Goal: Browse casually

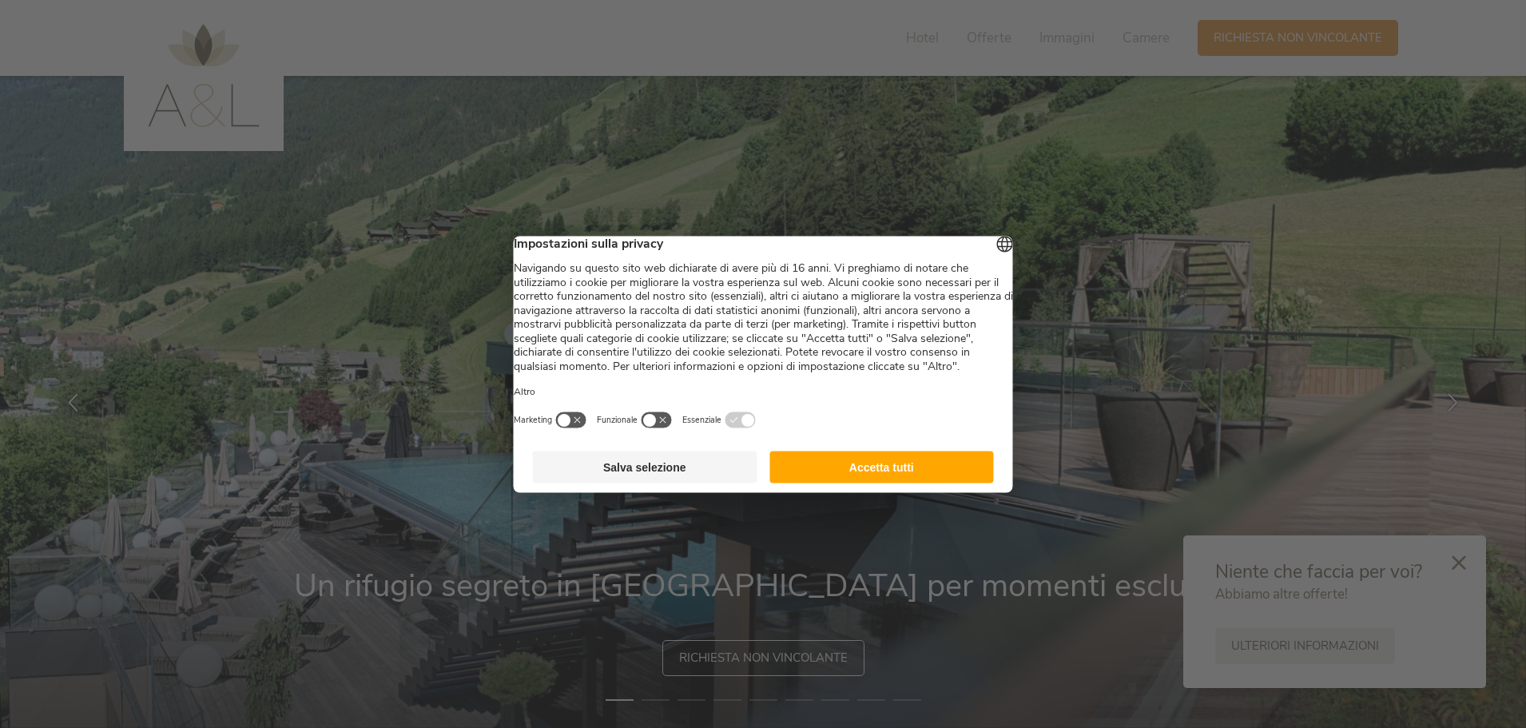
click at [865, 483] on button "Accetta tutti" at bounding box center [881, 467] width 225 height 32
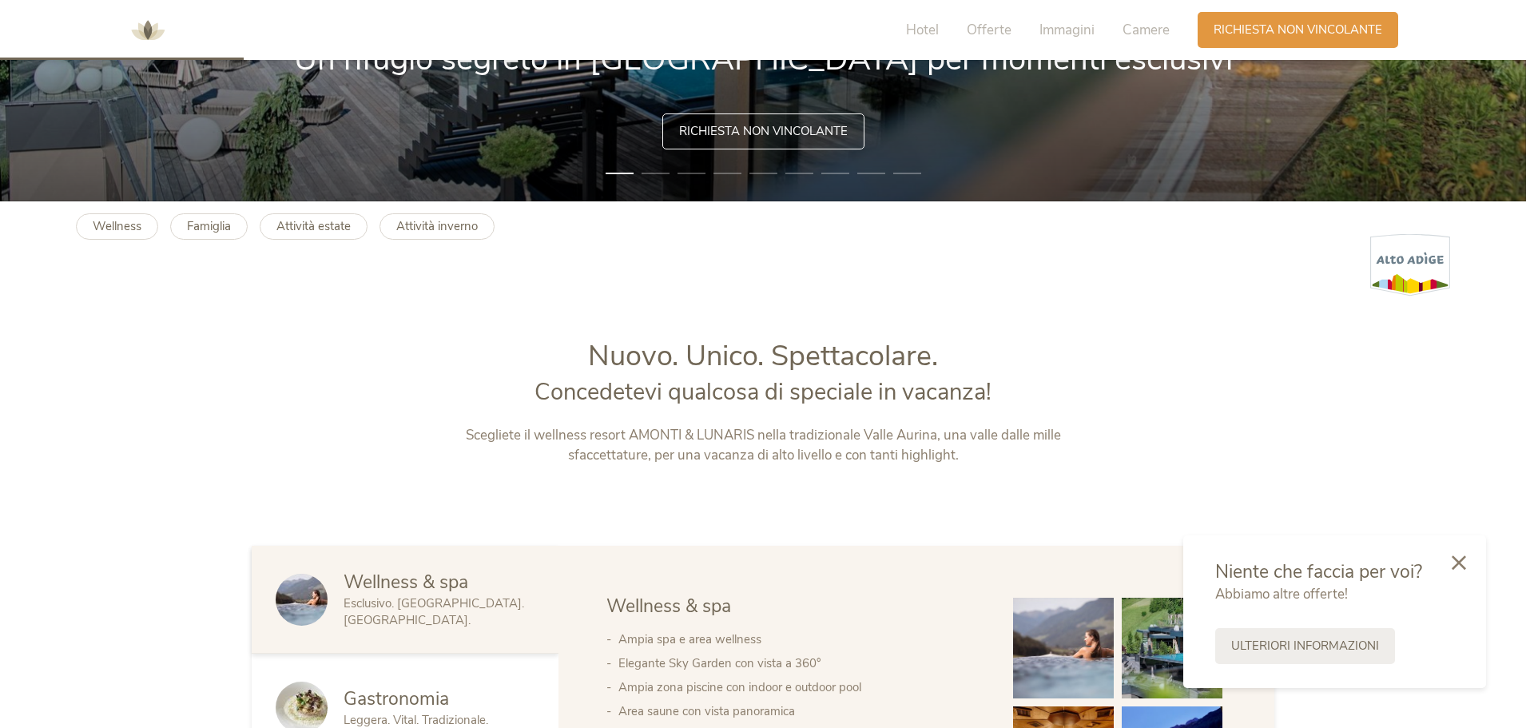
scroll to position [799, 0]
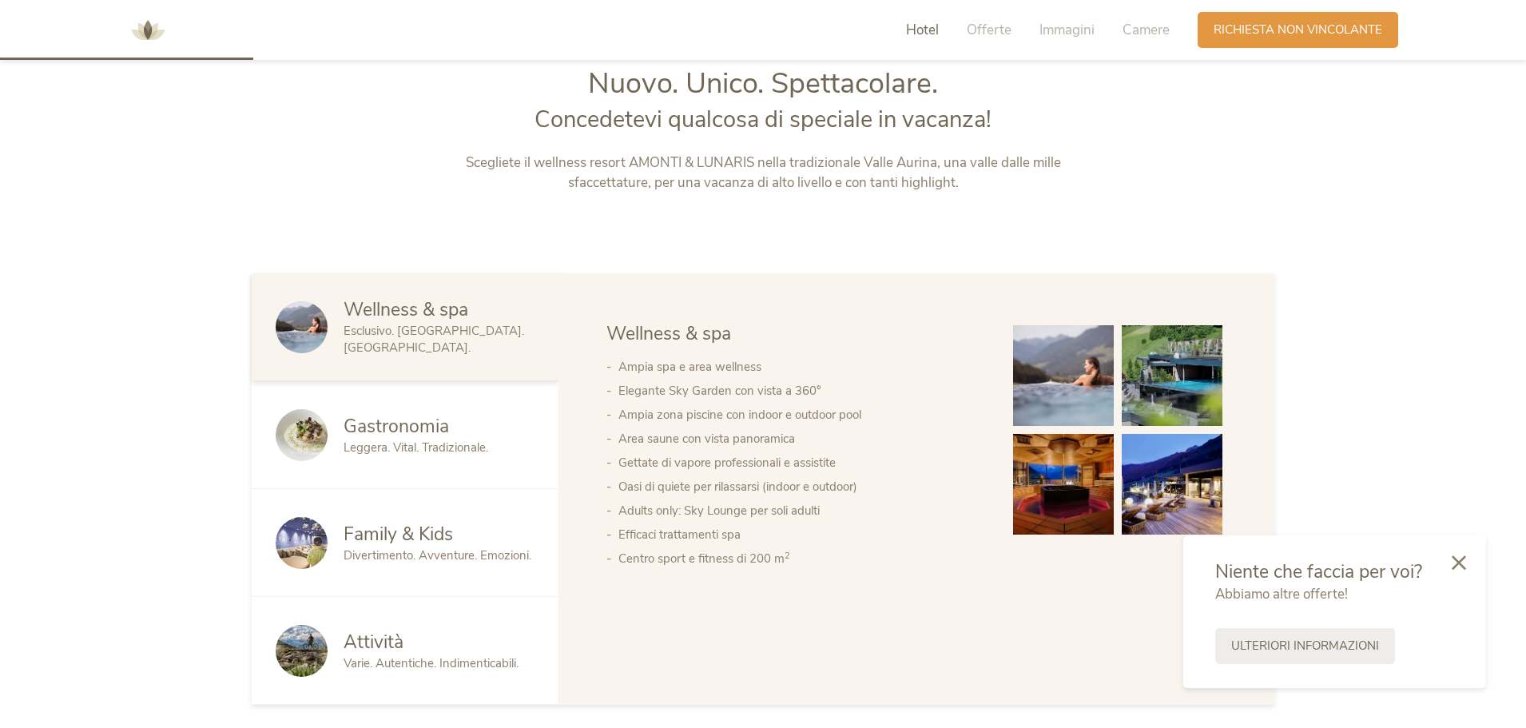
click at [409, 534] on span "Family & Kids" at bounding box center [398, 534] width 109 height 25
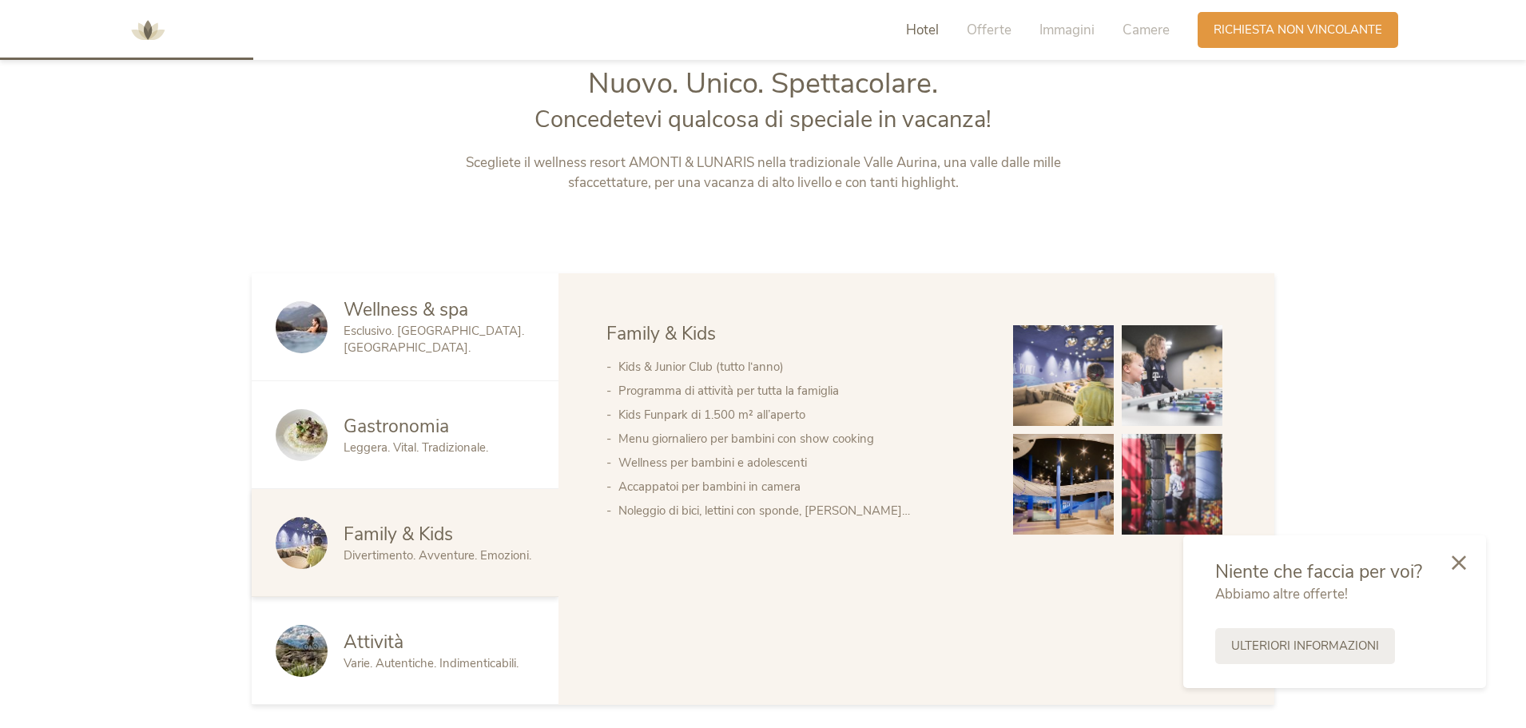
click at [1069, 479] on img at bounding box center [1063, 484] width 101 height 101
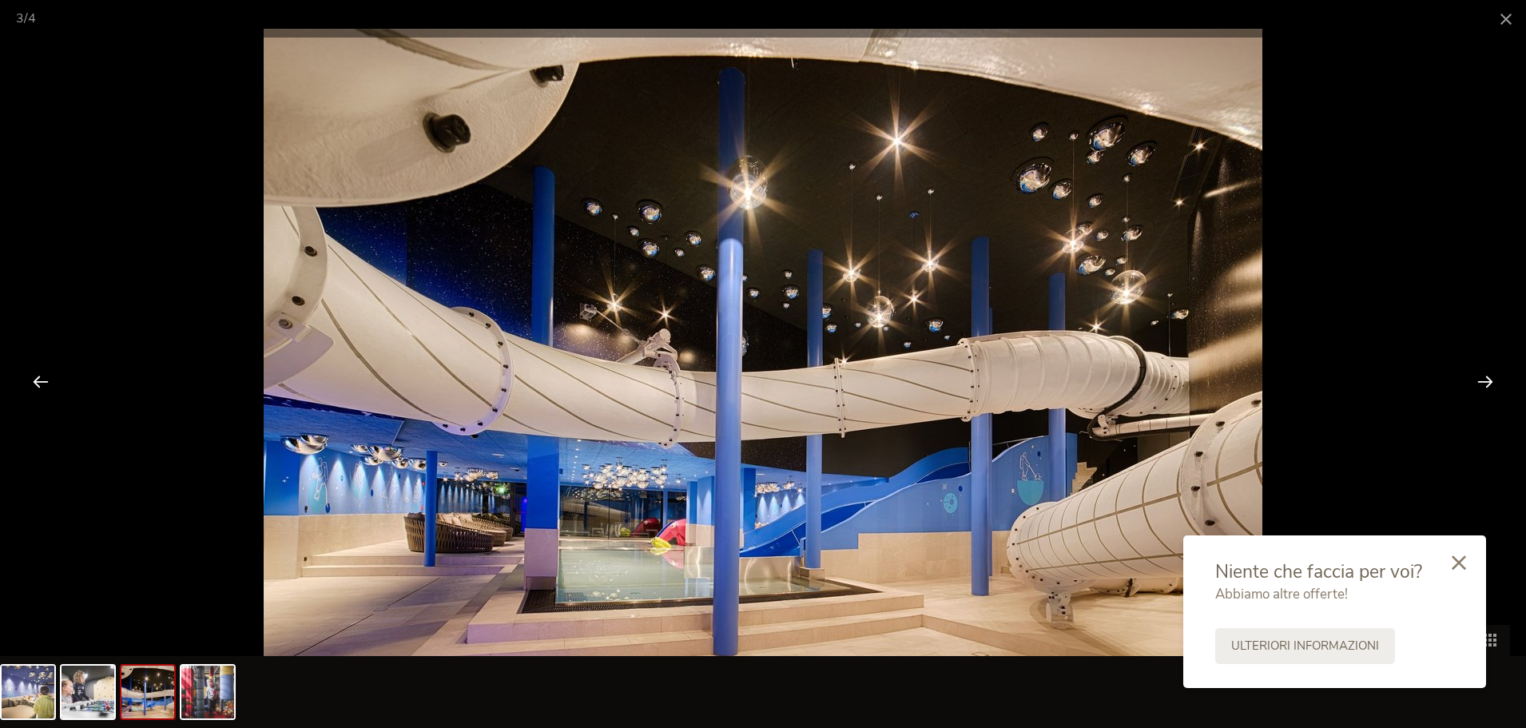
click at [1490, 554] on div at bounding box center [763, 364] width 1526 height 728
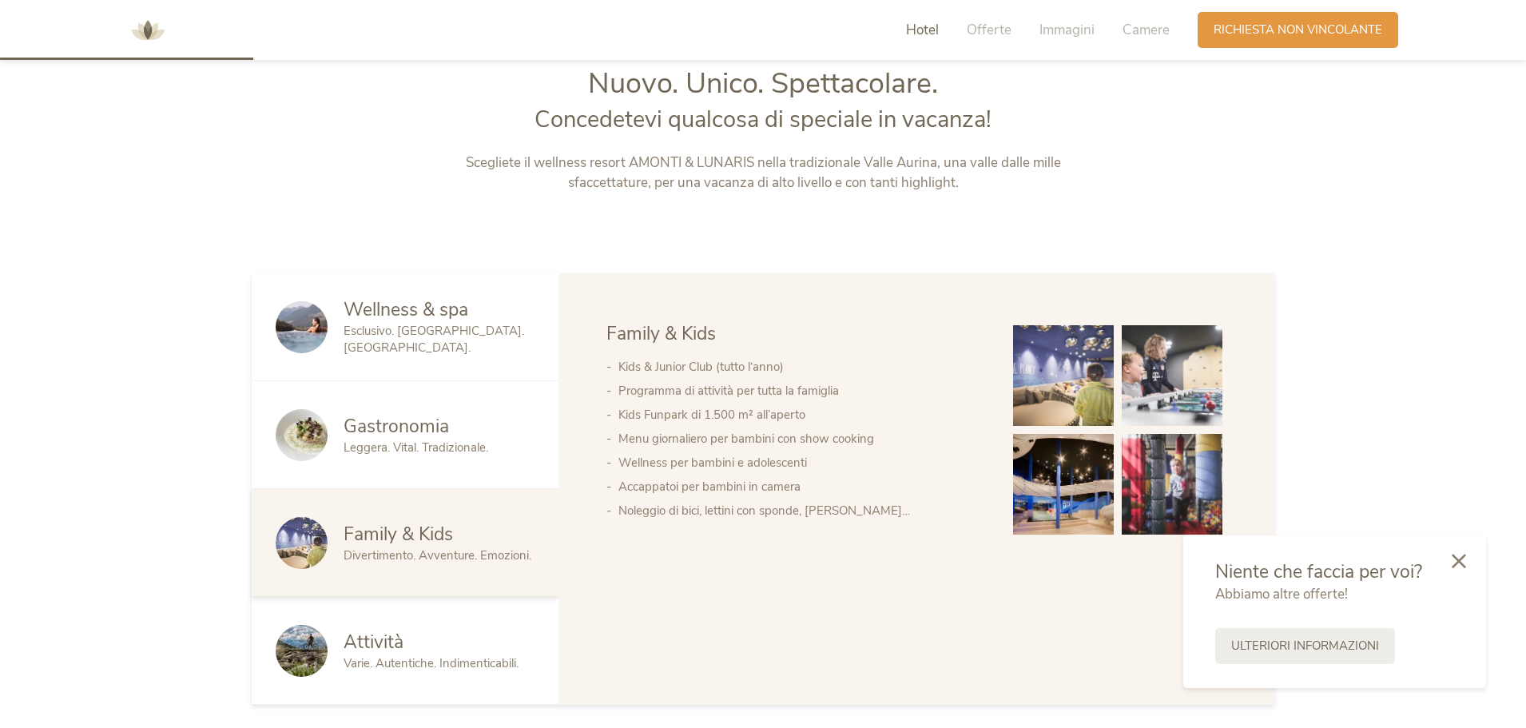
click at [1451, 560] on div at bounding box center [1459, 562] width 54 height 57
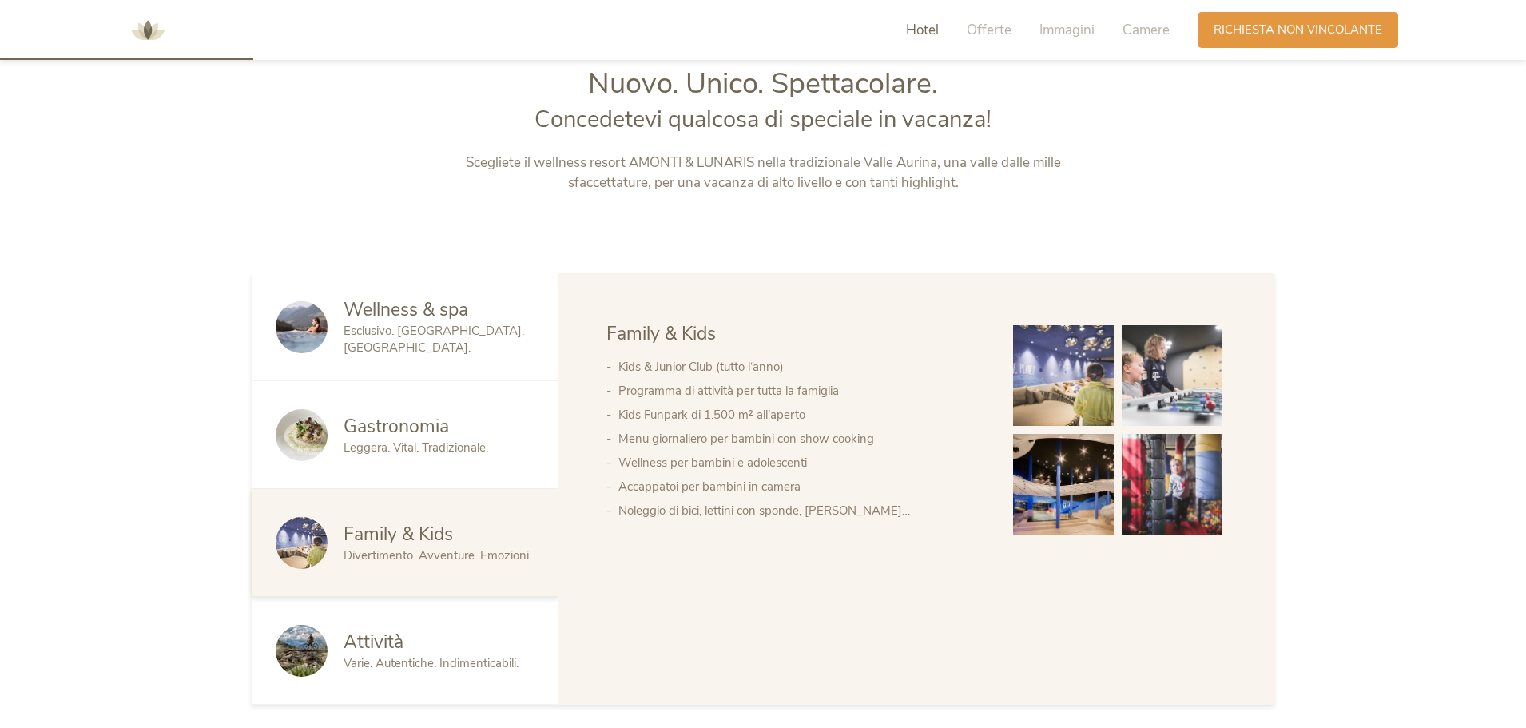
click at [419, 542] on span "Family & Kids" at bounding box center [398, 534] width 109 height 25
click at [1100, 383] on img at bounding box center [1063, 375] width 101 height 101
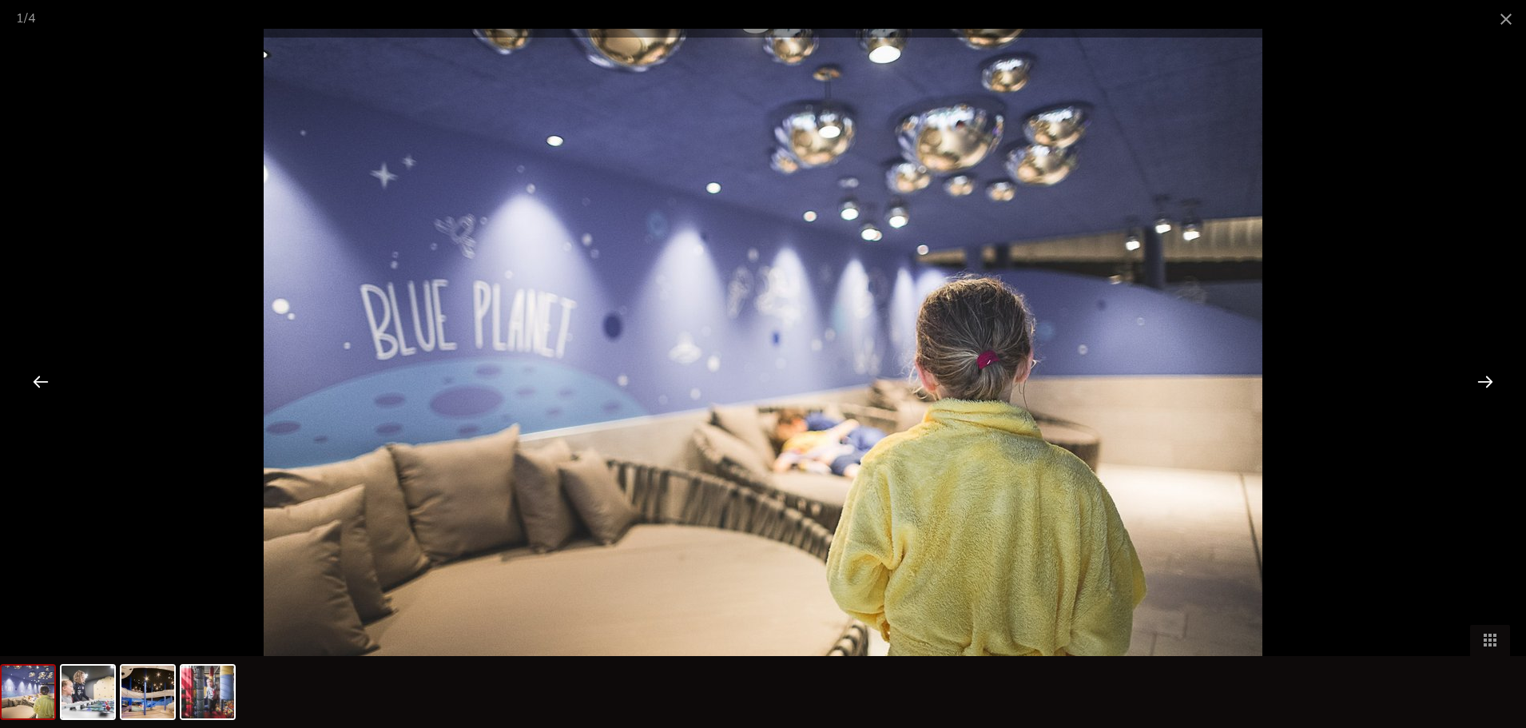
click at [1480, 380] on div at bounding box center [1485, 381] width 50 height 50
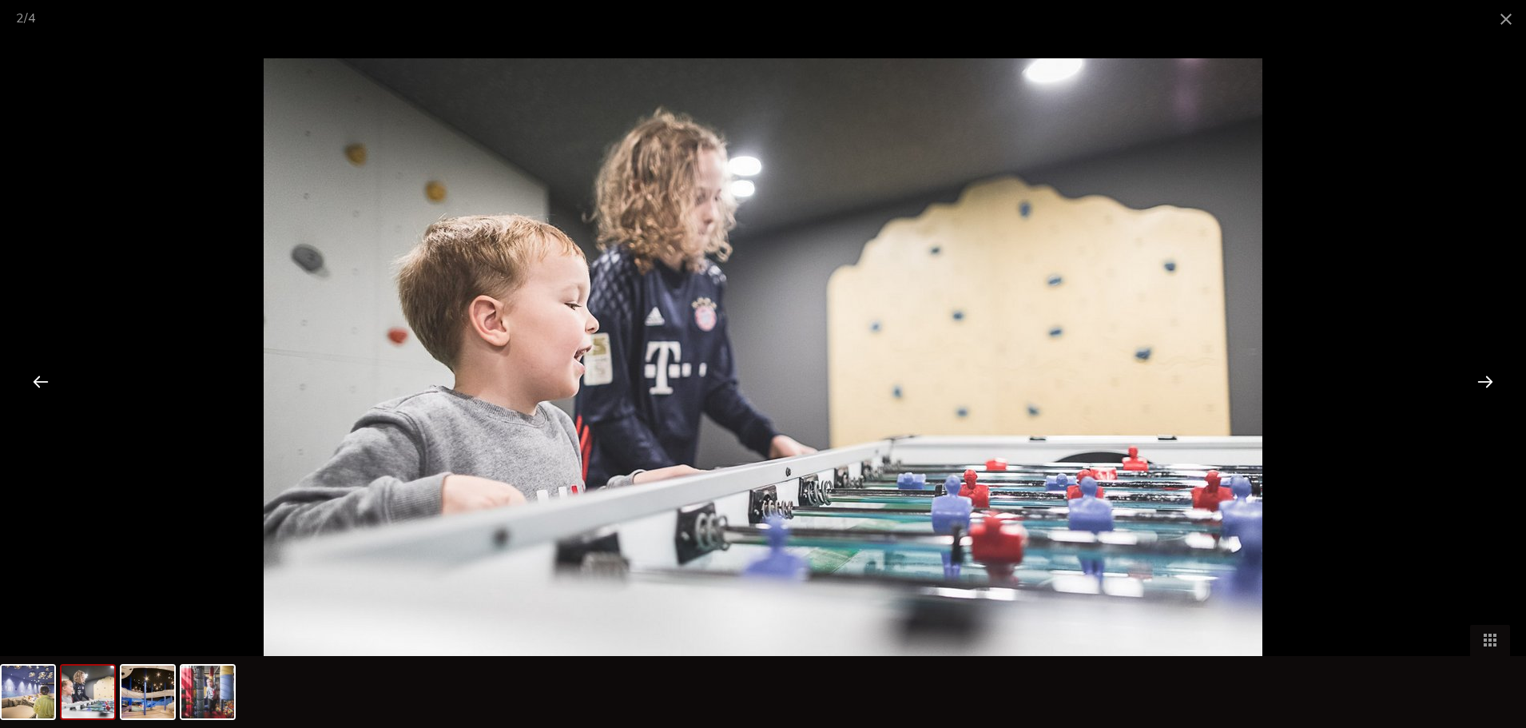
click at [1478, 380] on div at bounding box center [1485, 381] width 50 height 50
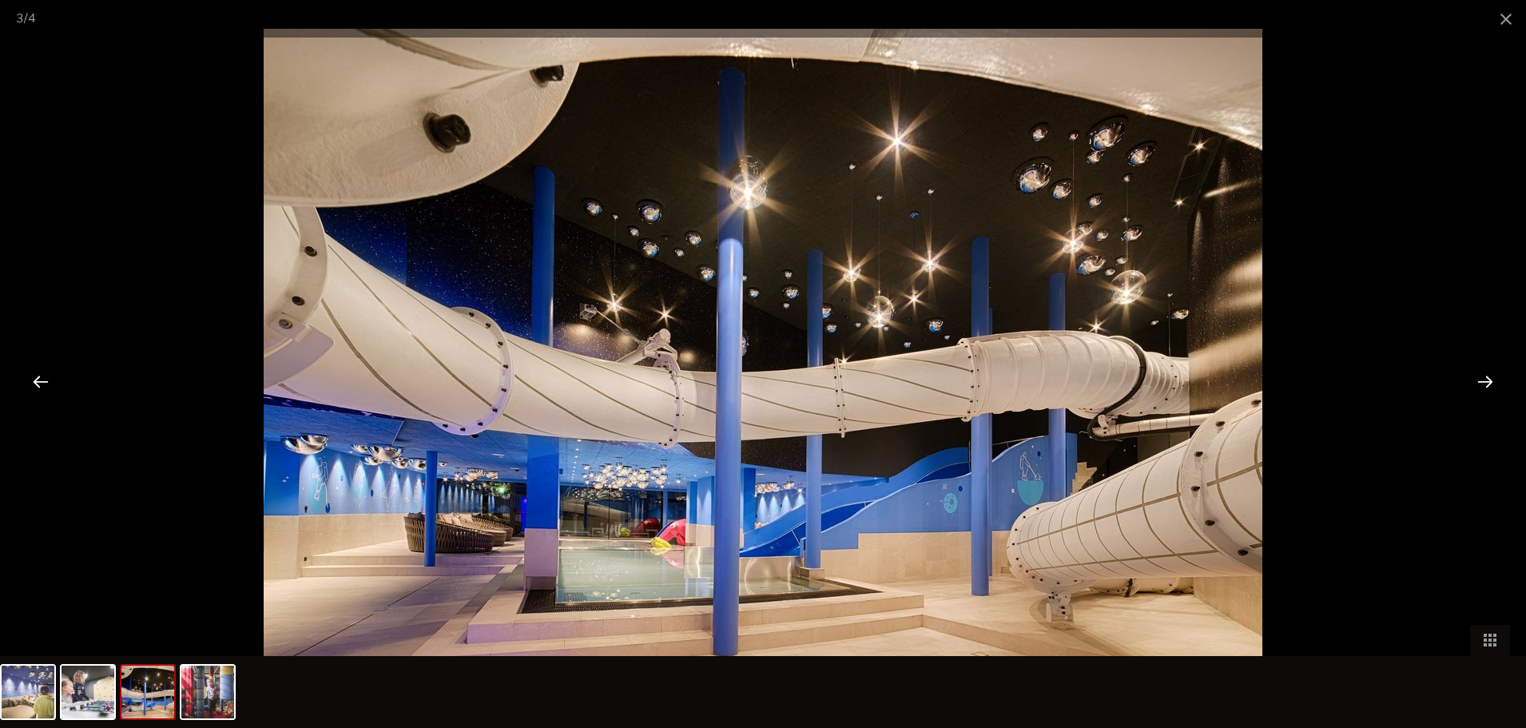
click at [1478, 380] on div at bounding box center [1485, 381] width 50 height 50
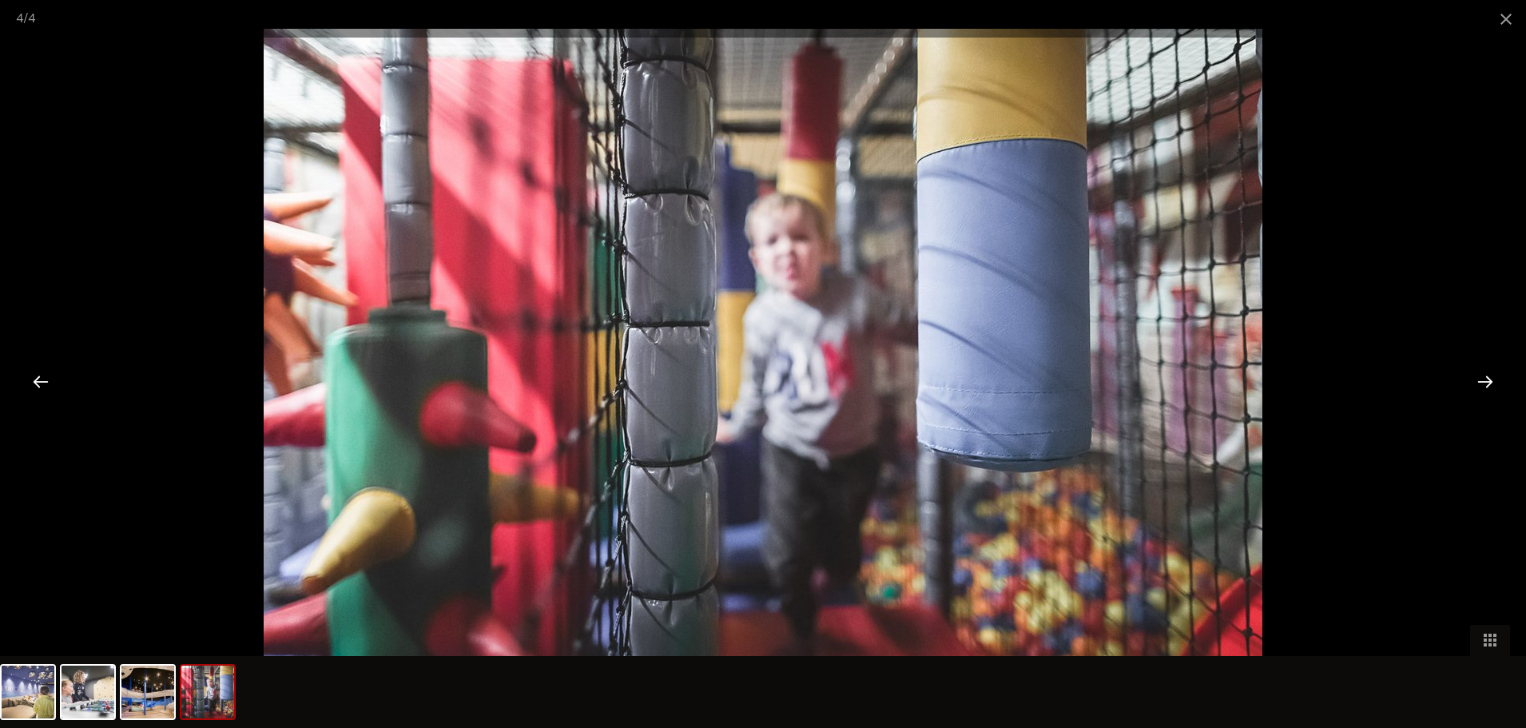
click at [1478, 380] on div at bounding box center [1485, 381] width 50 height 50
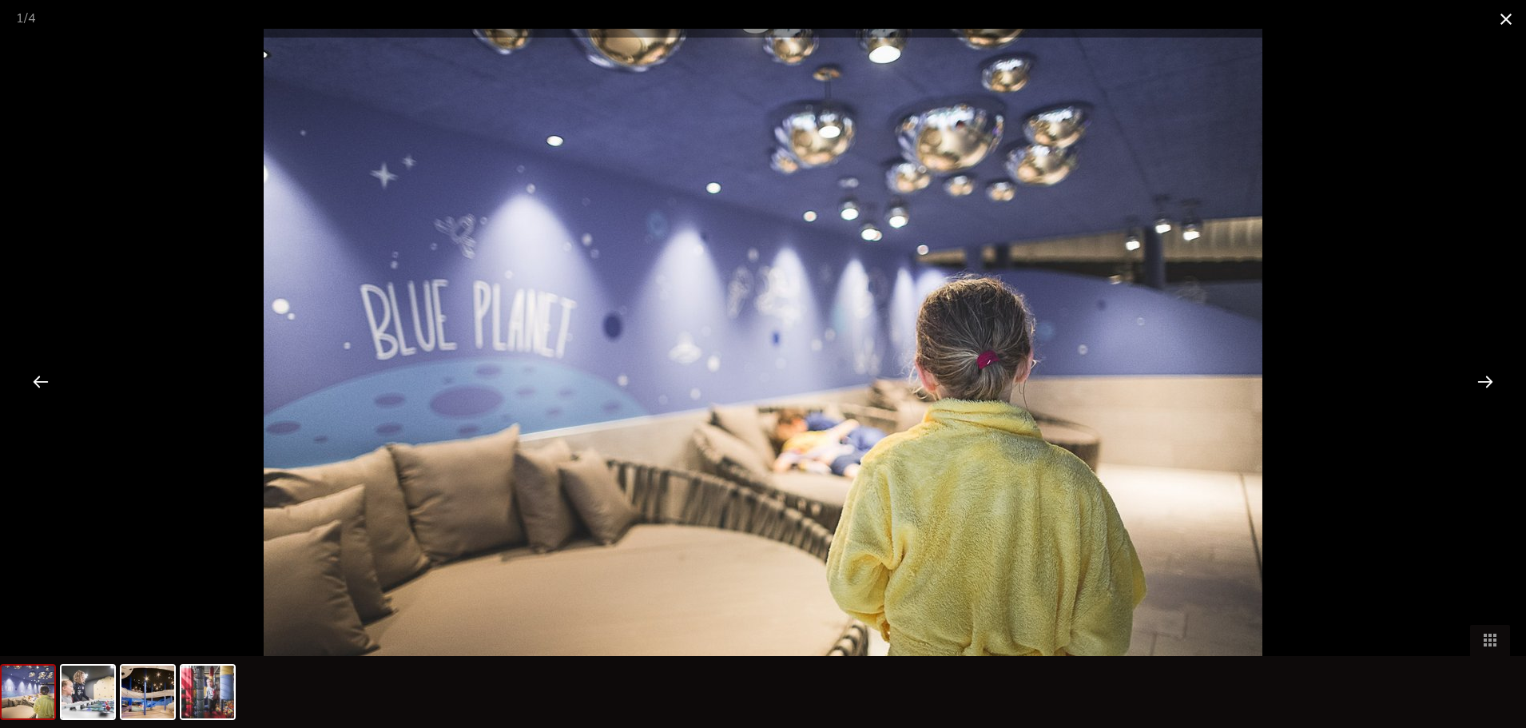
click at [1500, 14] on span at bounding box center [1506, 19] width 40 height 38
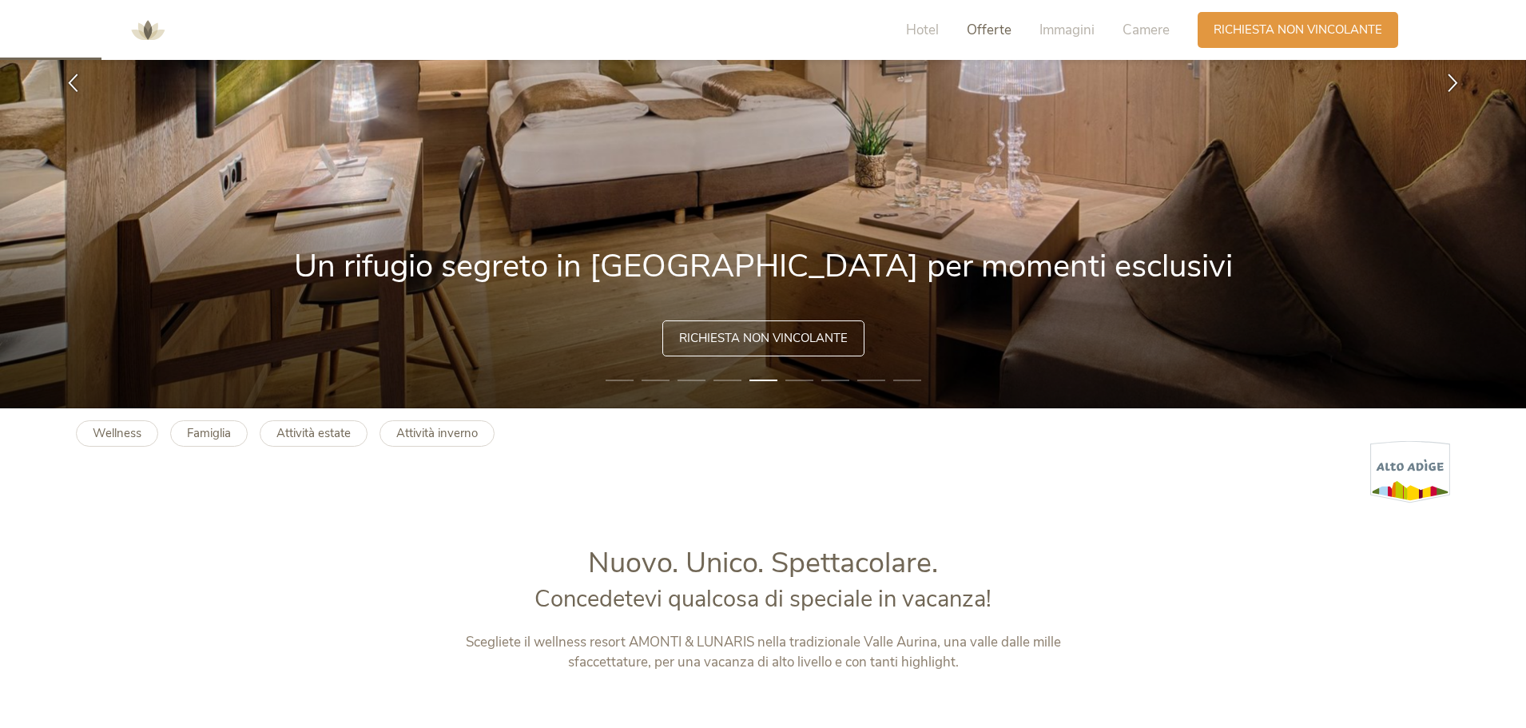
click at [990, 30] on span "Offerte" at bounding box center [989, 30] width 45 height 18
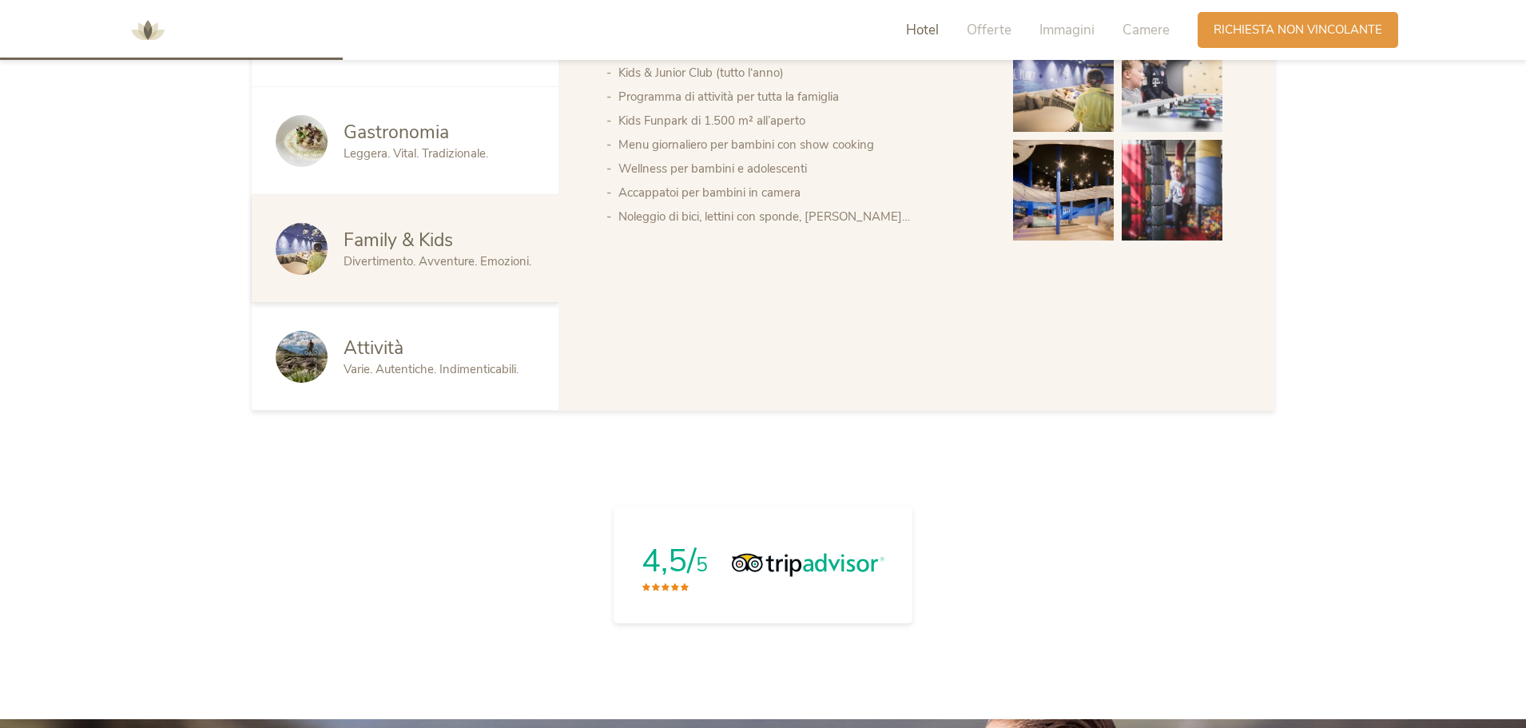
scroll to position [693, 0]
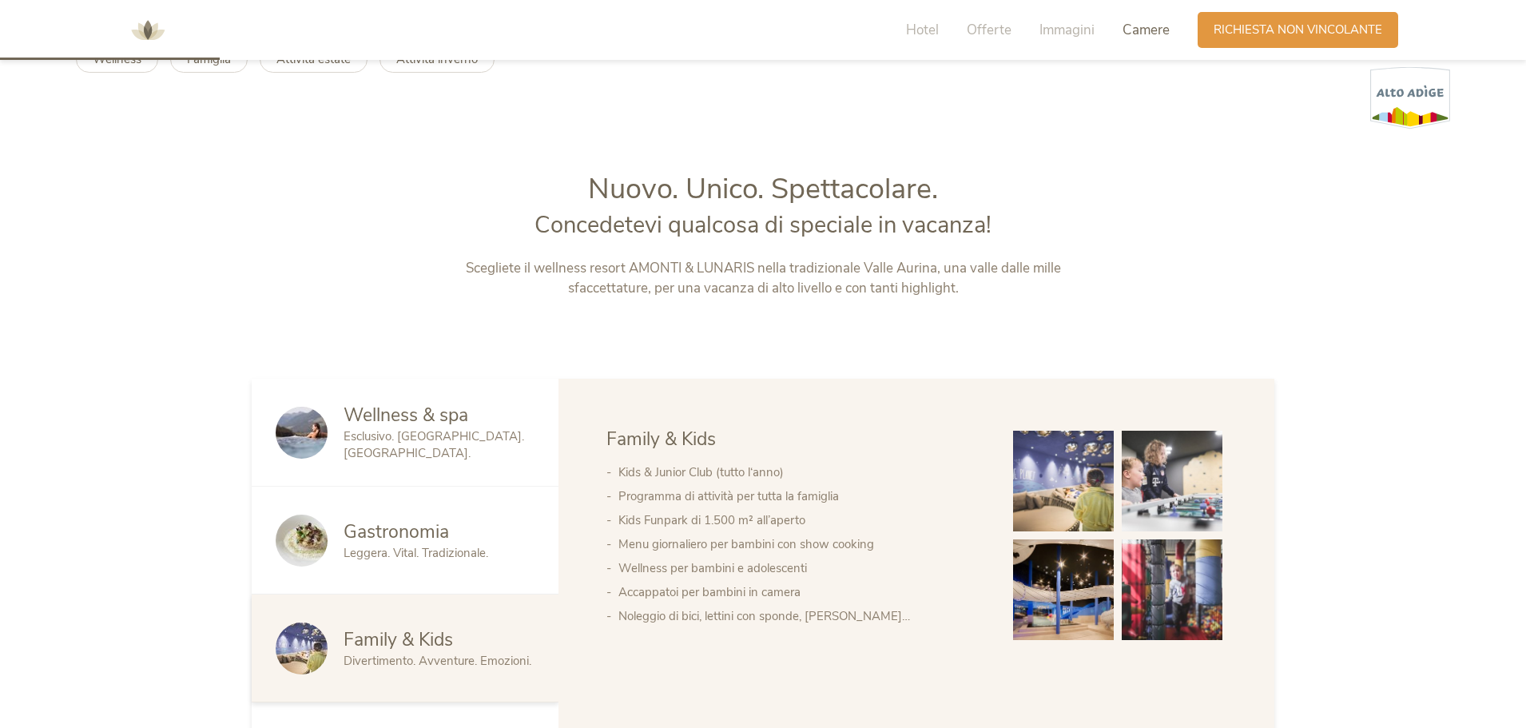
click at [1164, 38] on span "Camere" at bounding box center [1146, 30] width 47 height 18
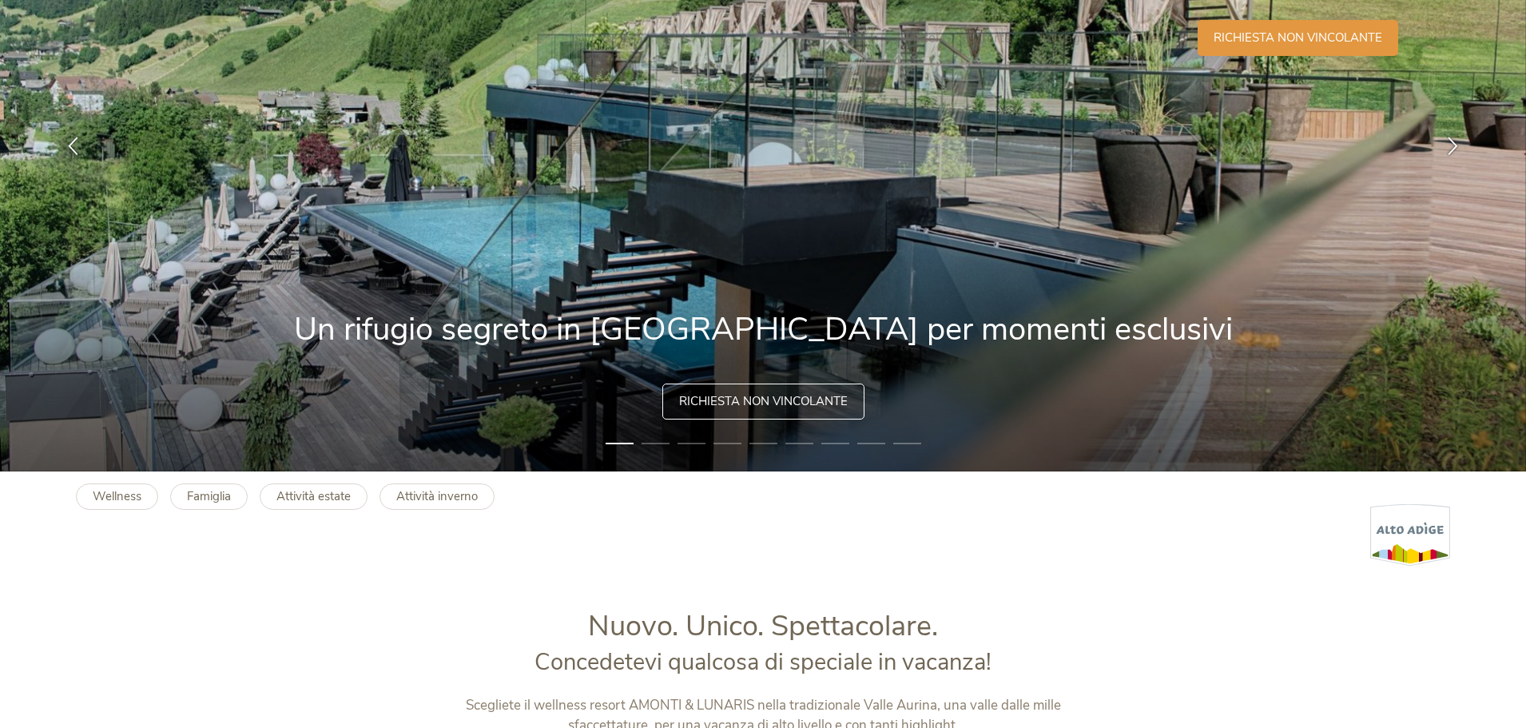
scroll to position [0, 0]
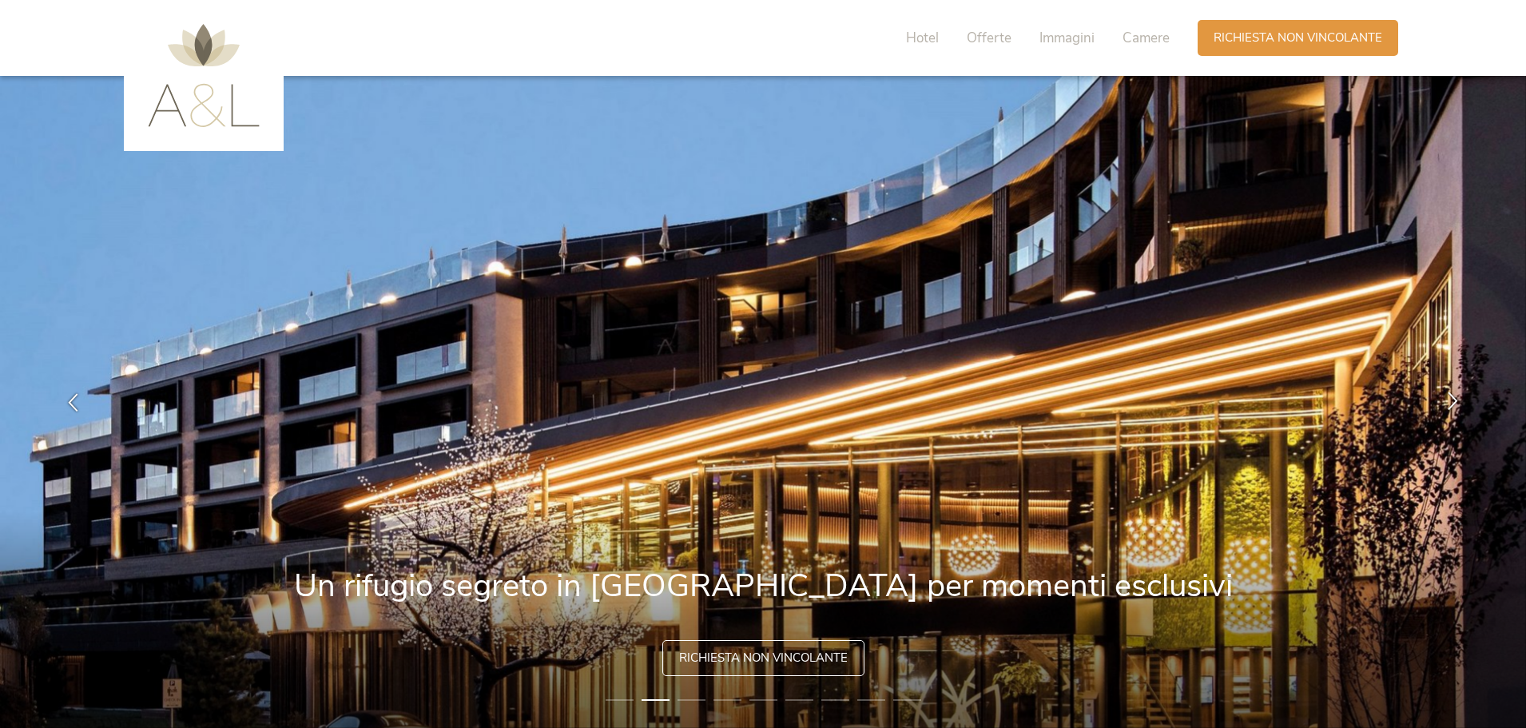
click at [1450, 395] on icon at bounding box center [1453, 400] width 18 height 18
click at [1443, 388] on div at bounding box center [1453, 402] width 50 height 50
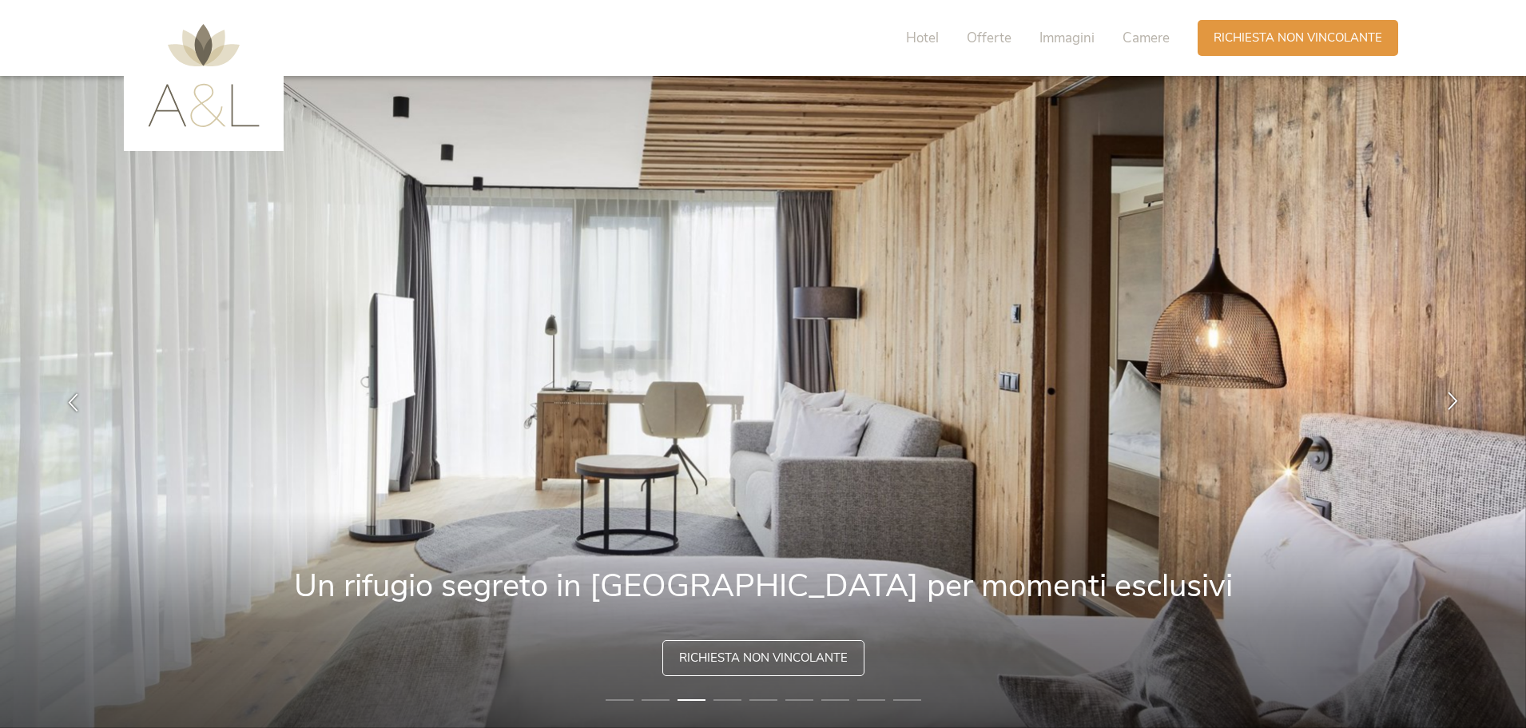
click at [1442, 388] on div at bounding box center [1453, 402] width 50 height 50
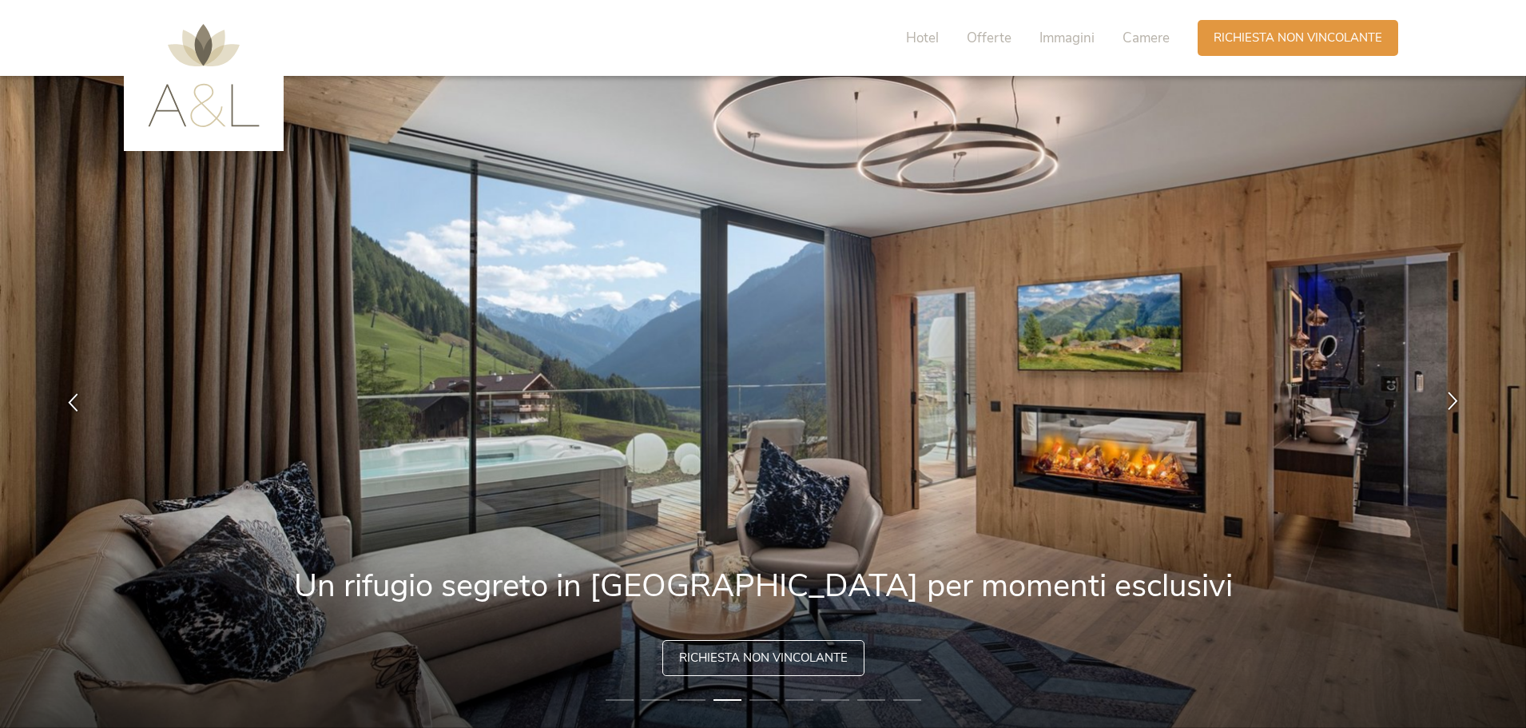
click at [1442, 388] on div at bounding box center [1453, 402] width 50 height 50
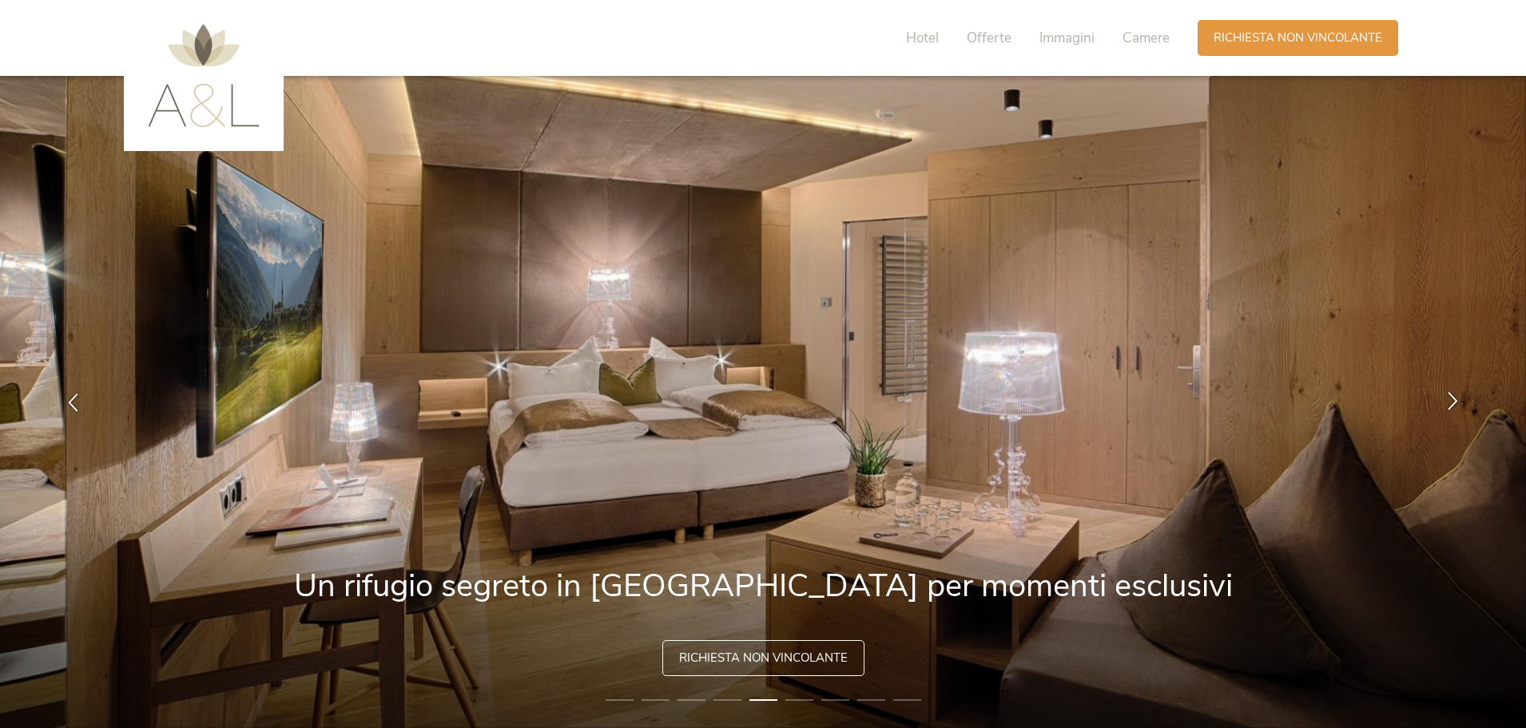
click at [1441, 387] on div at bounding box center [1453, 402] width 50 height 50
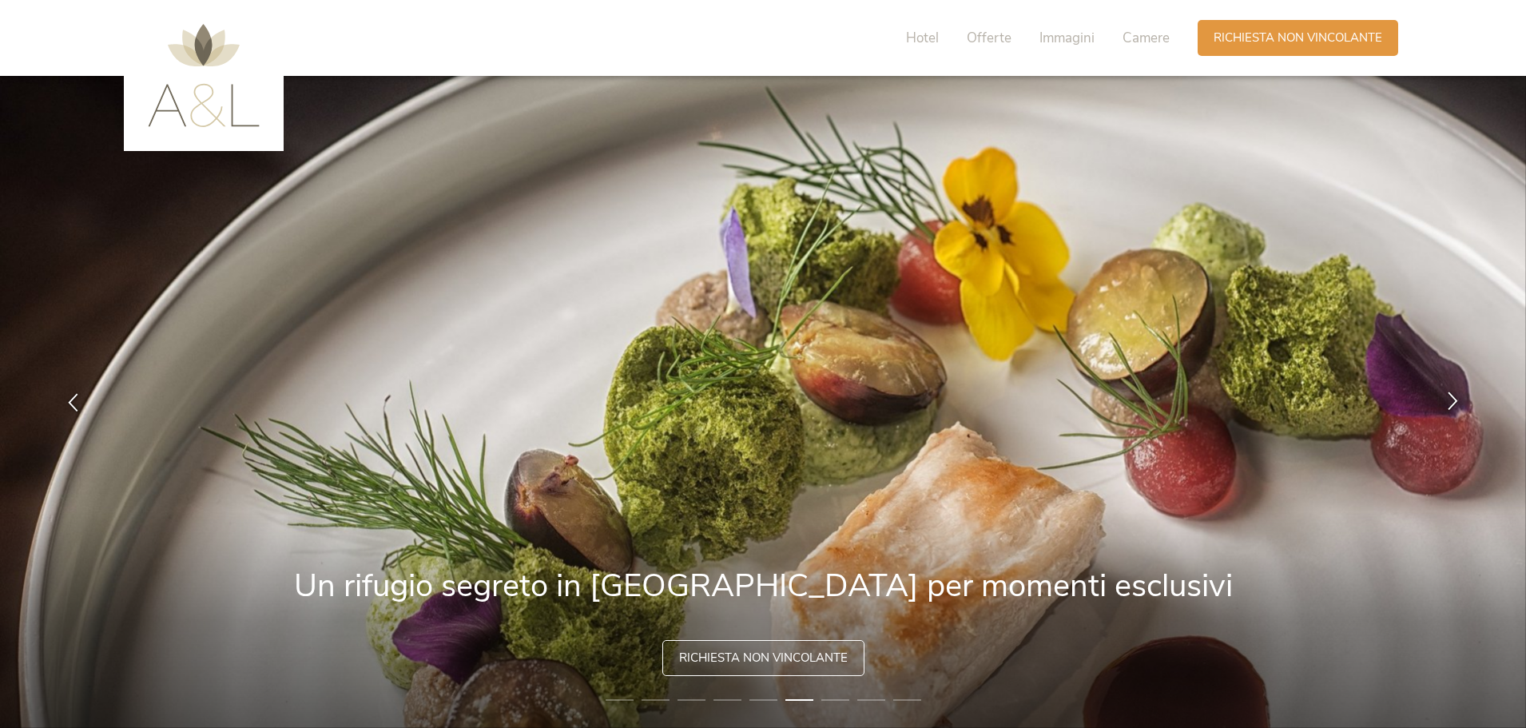
click at [1447, 404] on icon at bounding box center [1453, 400] width 18 height 18
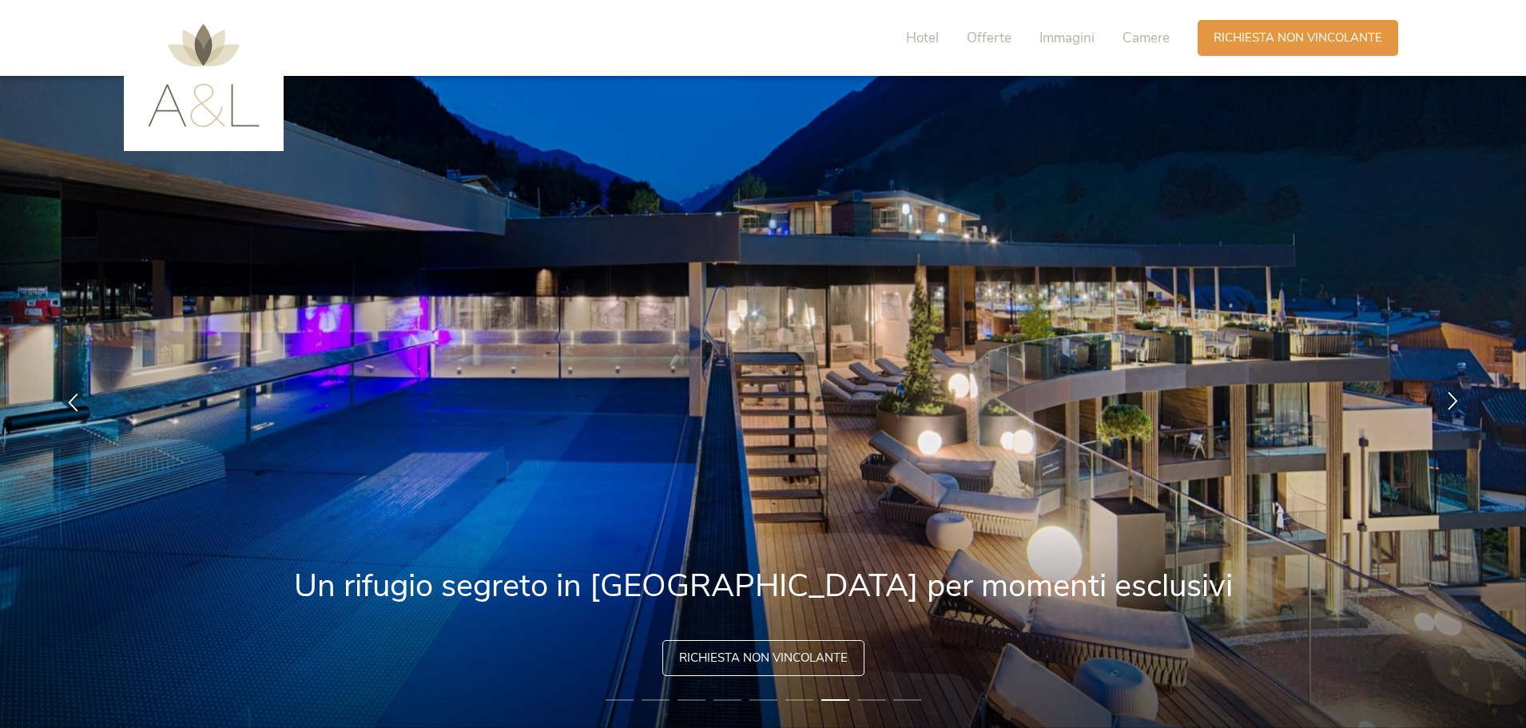
click at [1447, 404] on icon at bounding box center [1453, 400] width 18 height 18
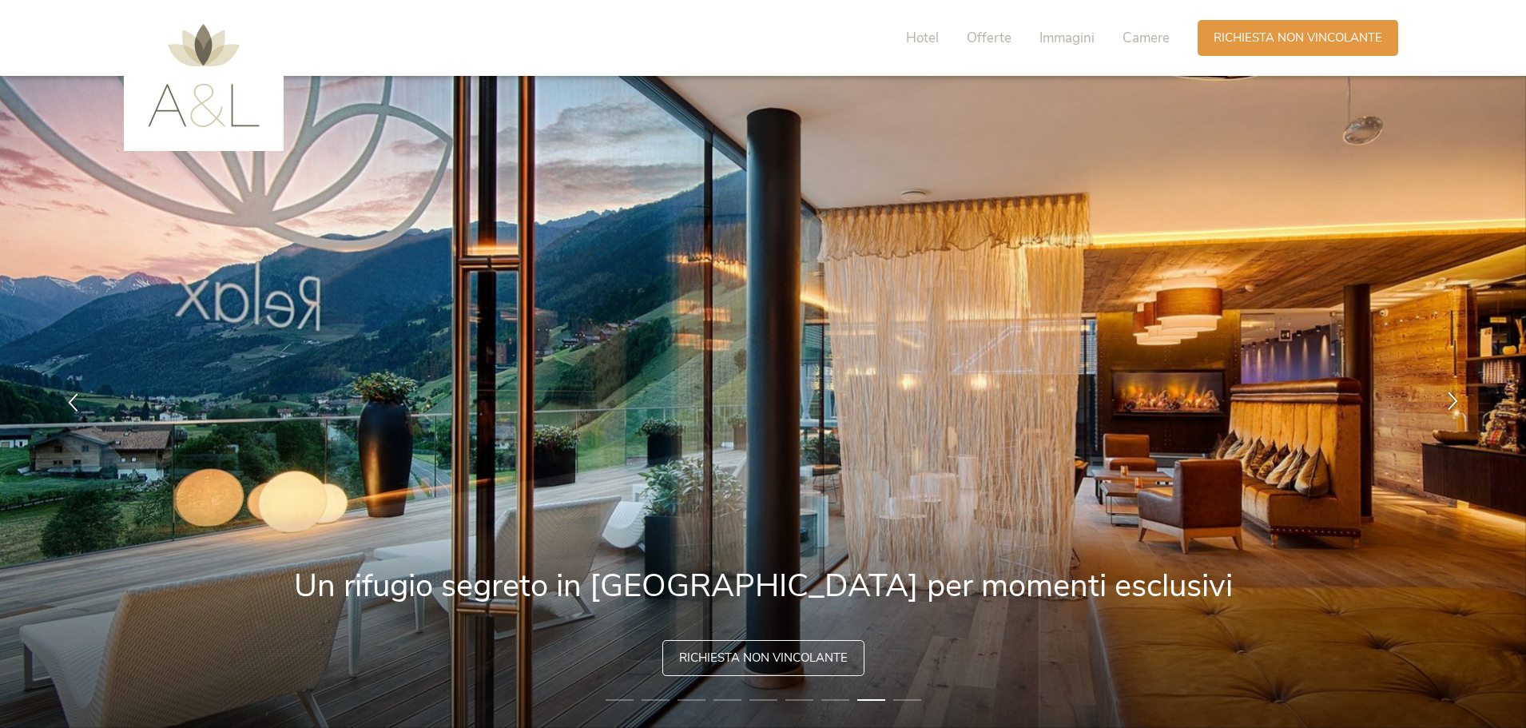
click at [1447, 404] on icon at bounding box center [1453, 400] width 18 height 18
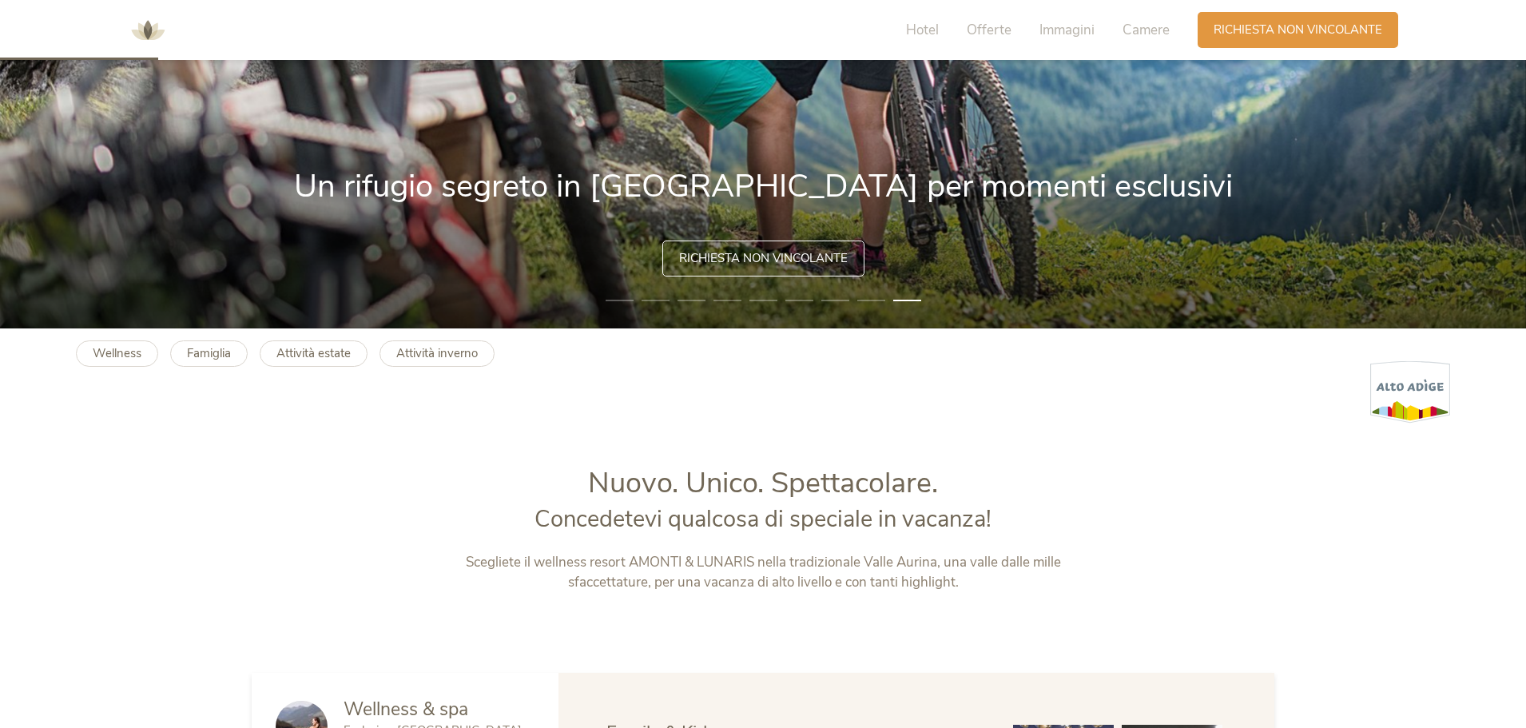
scroll to position [879, 0]
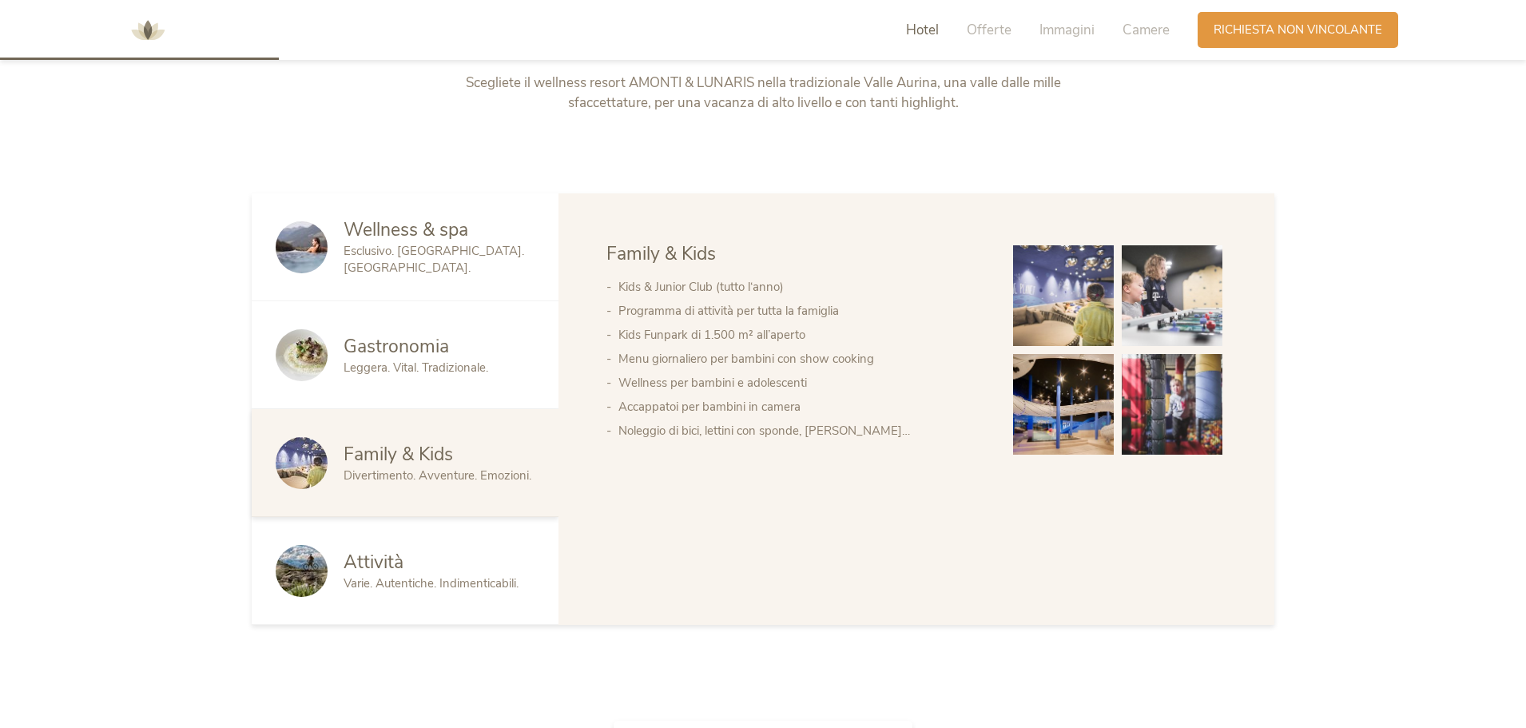
click at [437, 239] on span "Wellness & spa" at bounding box center [406, 229] width 125 height 25
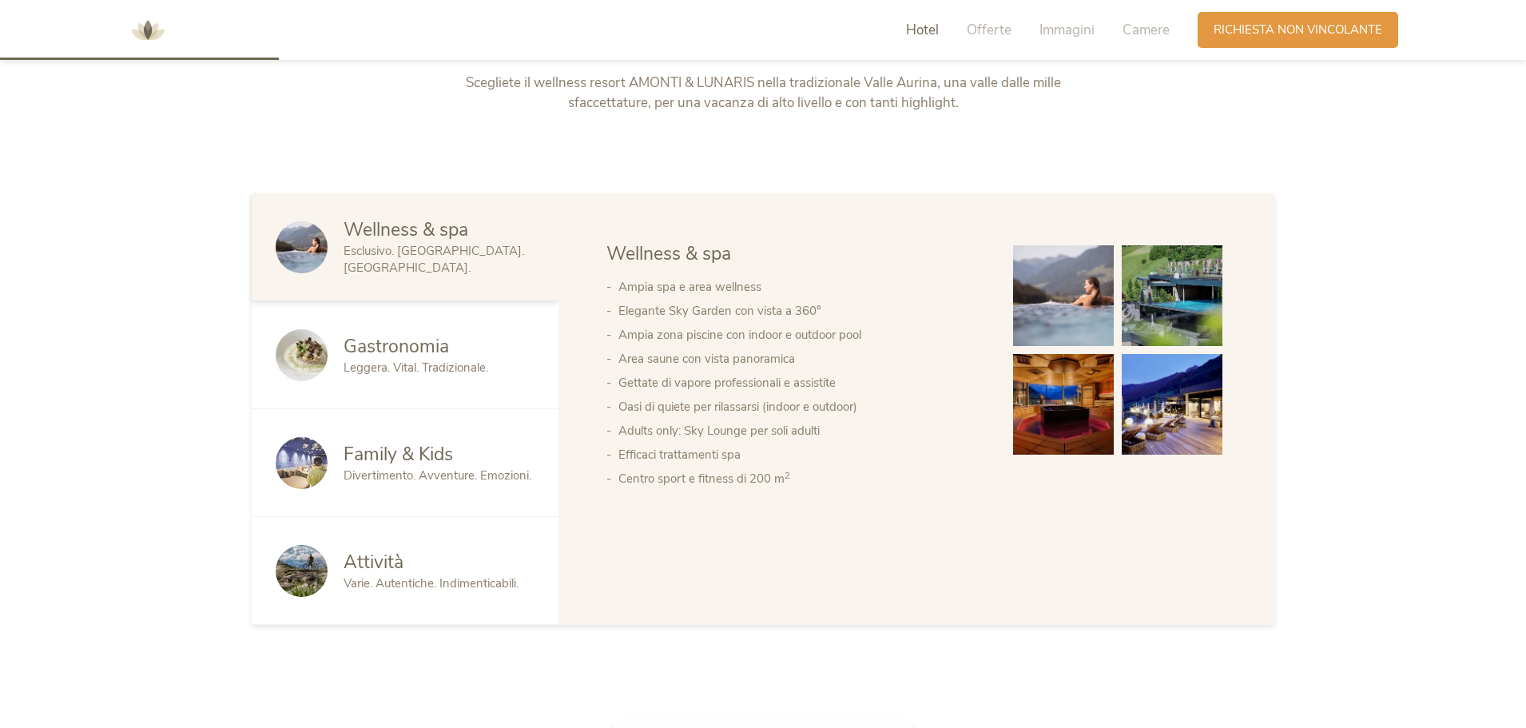
click at [1064, 281] on img at bounding box center [1063, 295] width 101 height 101
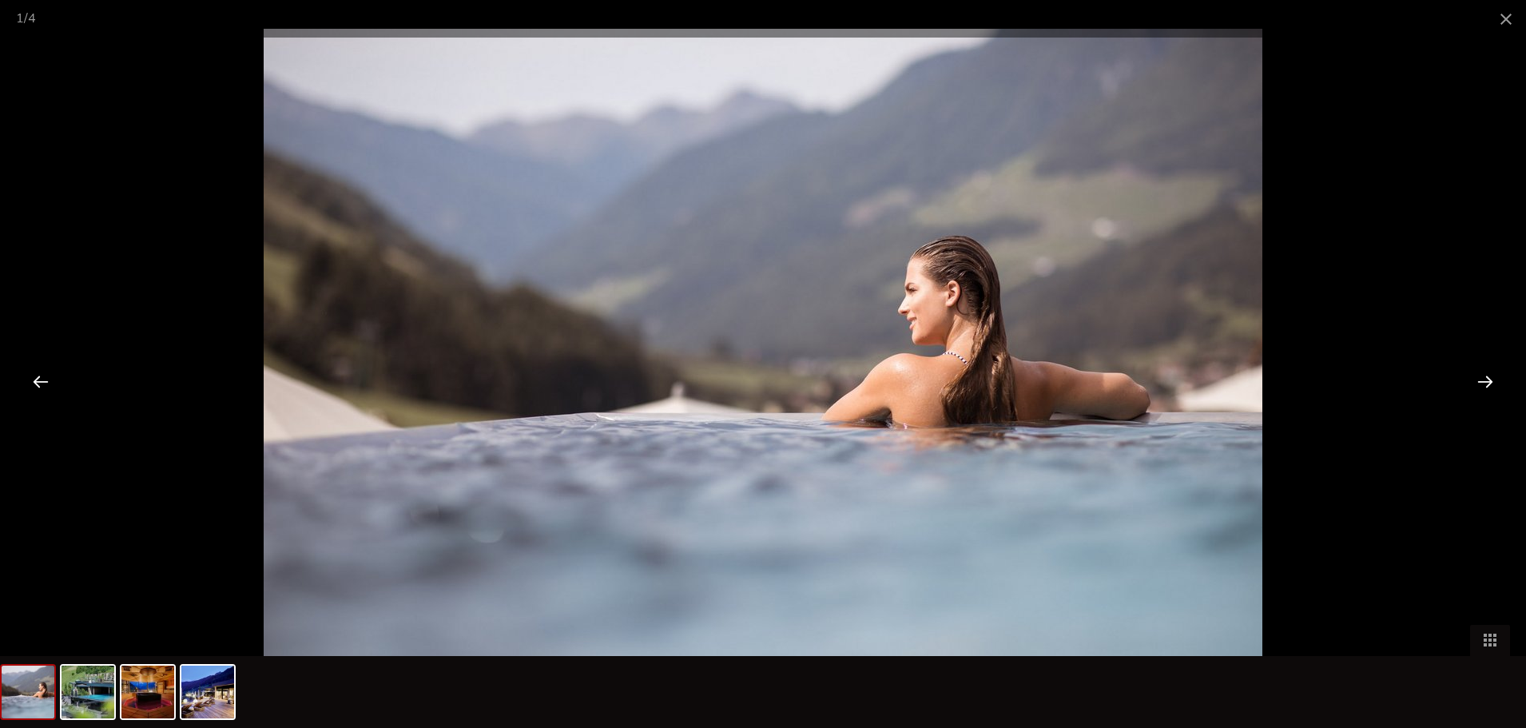
click at [1470, 364] on div at bounding box center [1485, 381] width 50 height 50
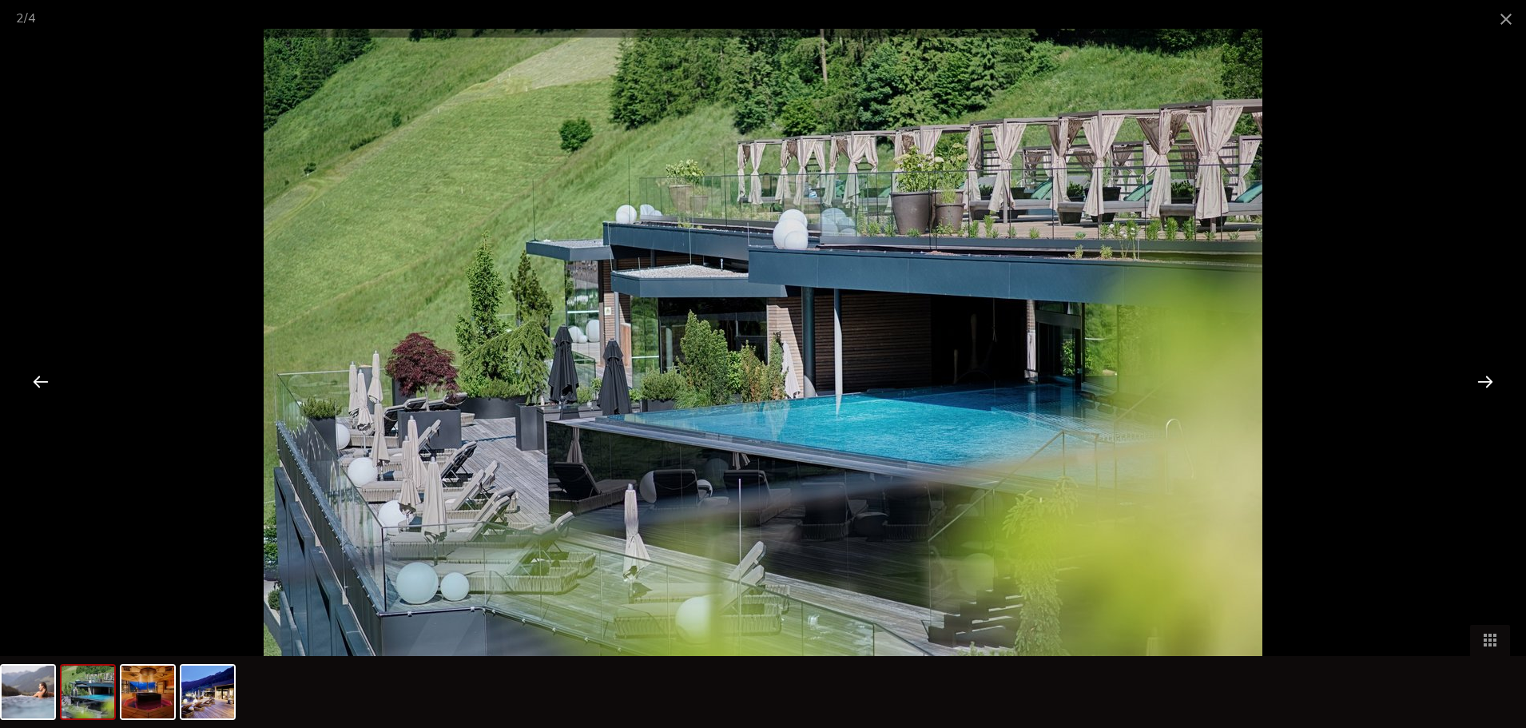
click at [1470, 364] on div at bounding box center [1485, 381] width 50 height 50
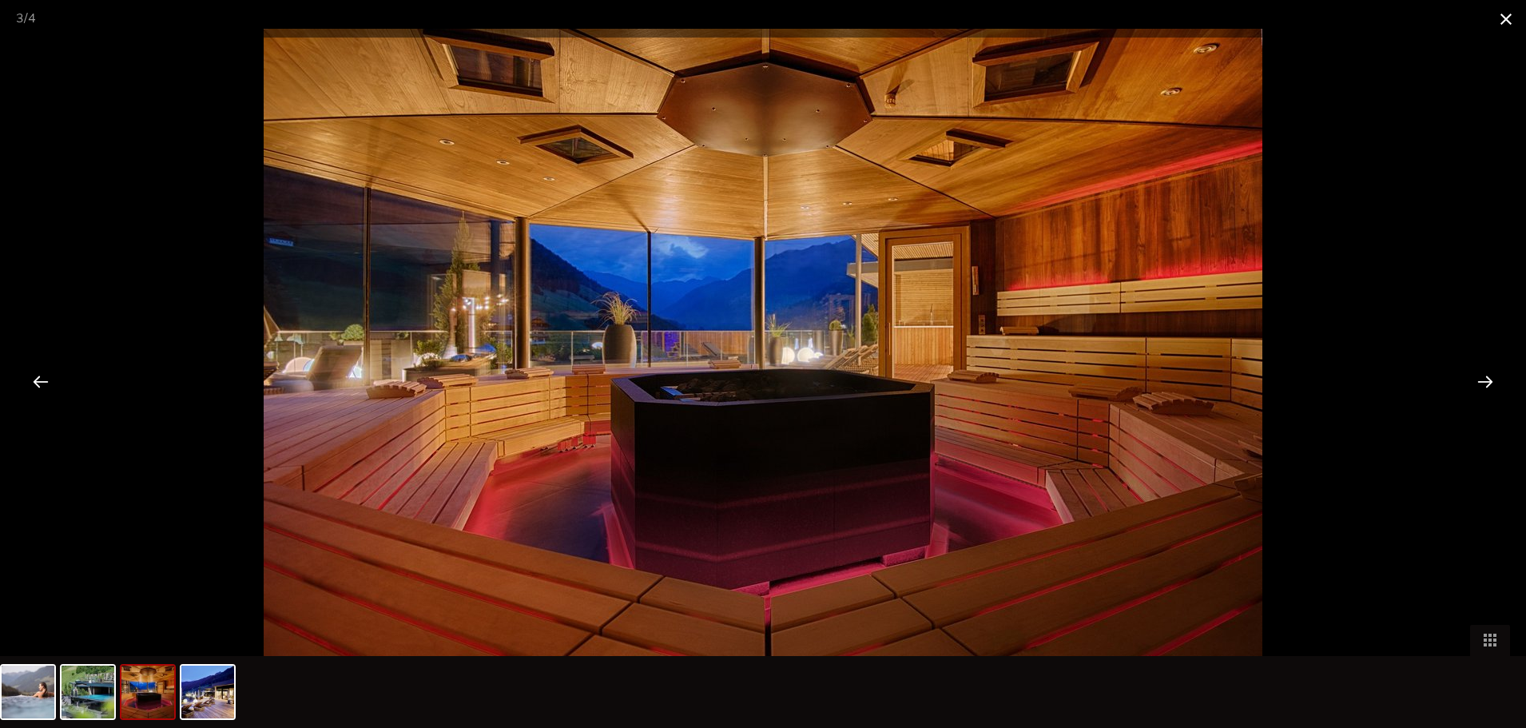
click at [1505, 14] on span at bounding box center [1506, 19] width 40 height 38
